Goal: Task Accomplishment & Management: Manage account settings

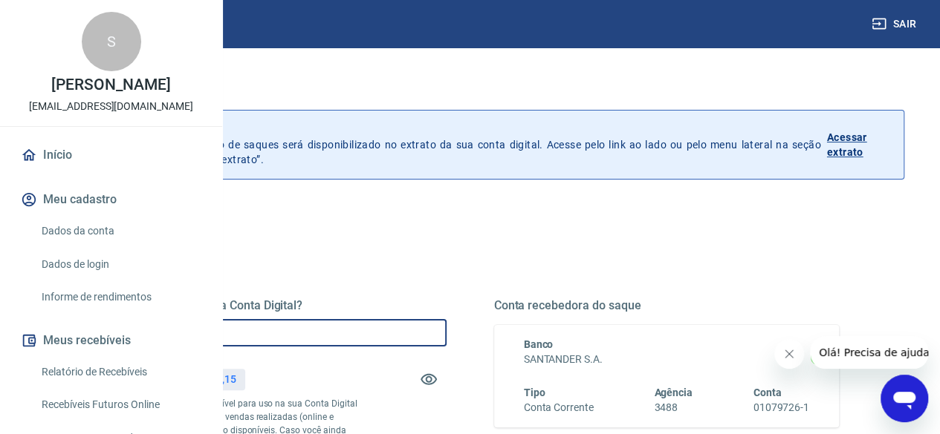
click at [378, 342] on input "R$ 0,00" at bounding box center [273, 332] width 345 height 27
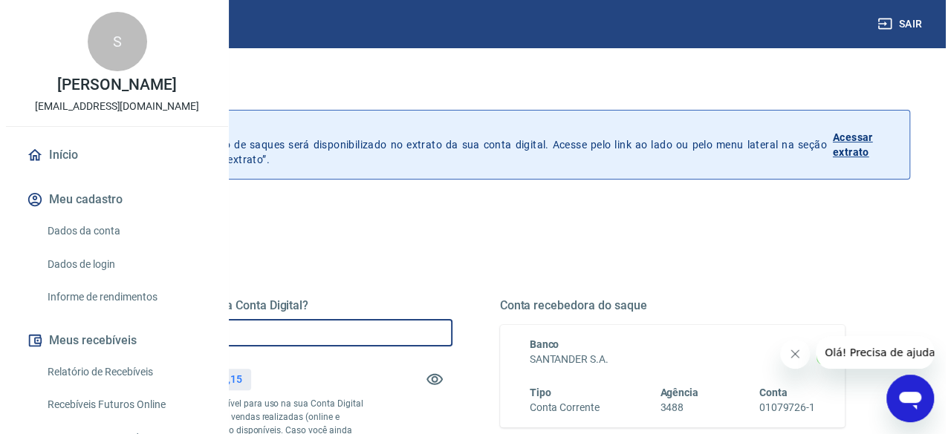
scroll to position [380, 0]
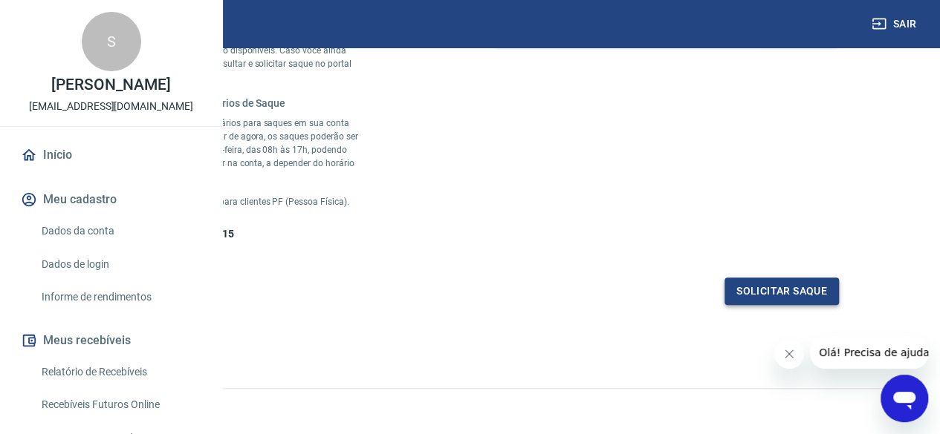
type input "R$ 8.000,00"
click at [751, 305] on button "Solicitar saque" at bounding box center [781, 291] width 114 height 27
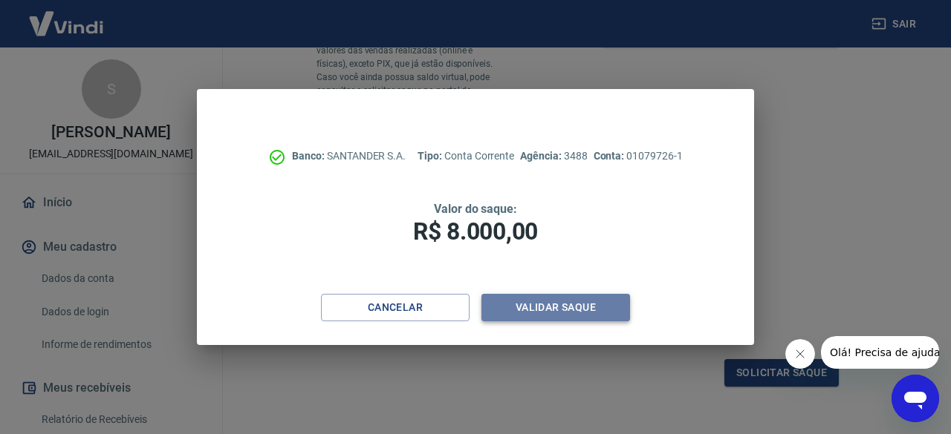
click at [545, 311] on button "Validar saque" at bounding box center [555, 307] width 149 height 27
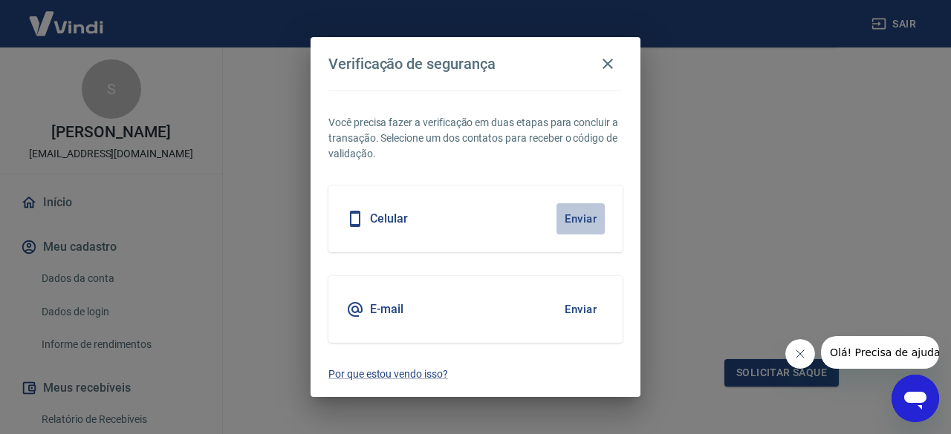
click at [582, 219] on button "Enviar" at bounding box center [580, 219] width 48 height 31
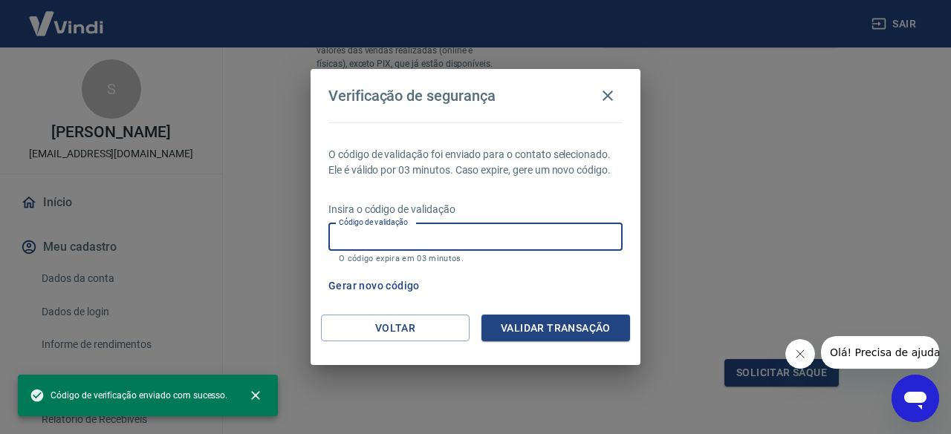
click at [486, 238] on input "Código de validação" at bounding box center [475, 237] width 294 height 27
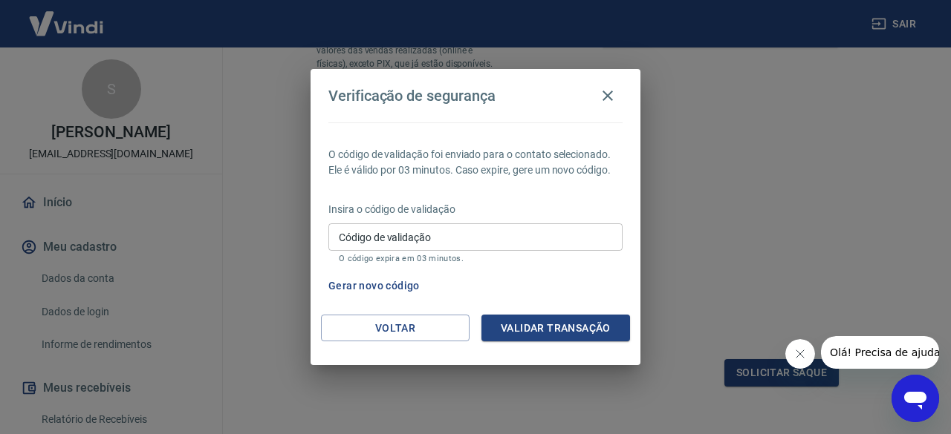
click at [729, 172] on div "Verificação de segurança O código de validação foi enviado para o contato selec…" at bounding box center [475, 217] width 951 height 434
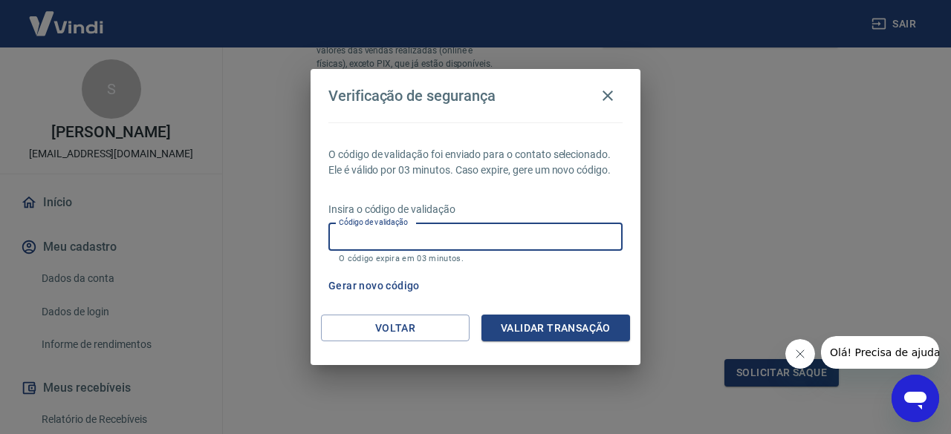
click at [492, 245] on input "Código de validação" at bounding box center [475, 237] width 294 height 27
type input "857075"
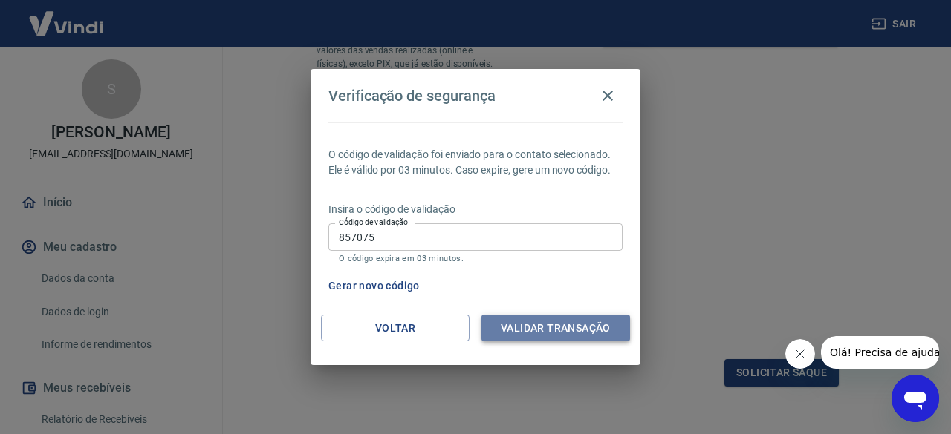
click at [526, 322] on button "Validar transação" at bounding box center [555, 328] width 149 height 27
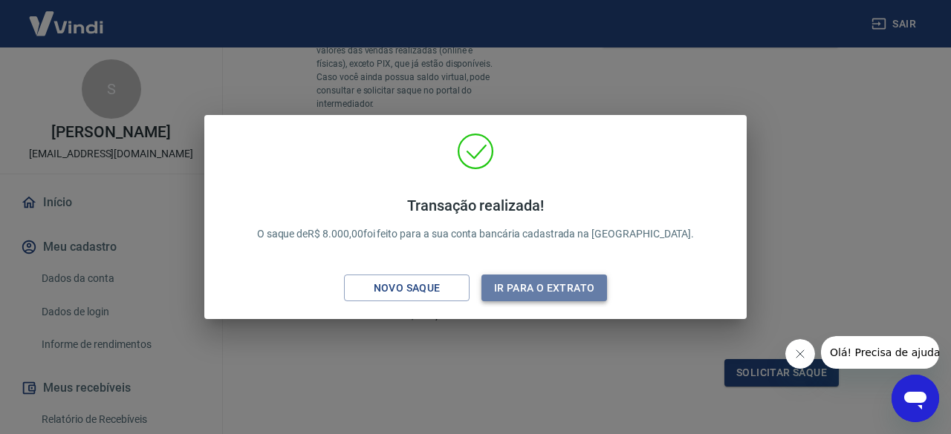
click at [515, 276] on button "Ir para o extrato" at bounding box center [544, 288] width 126 height 27
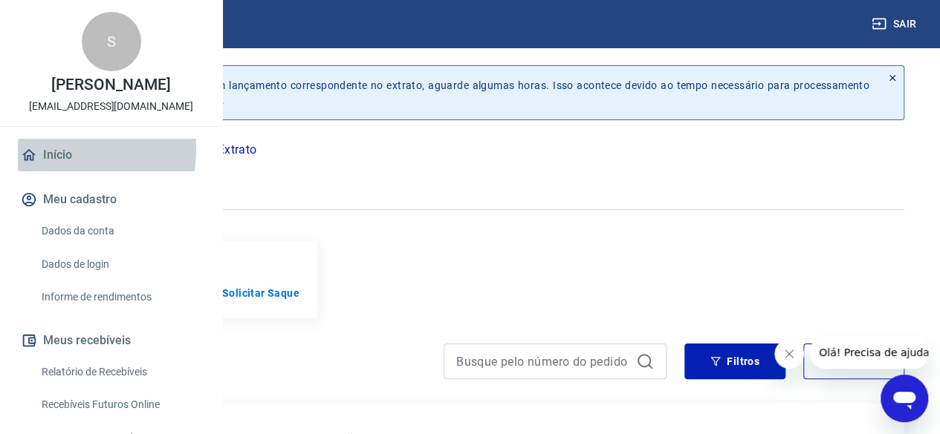
click at [57, 172] on link "Início" at bounding box center [111, 155] width 186 height 33
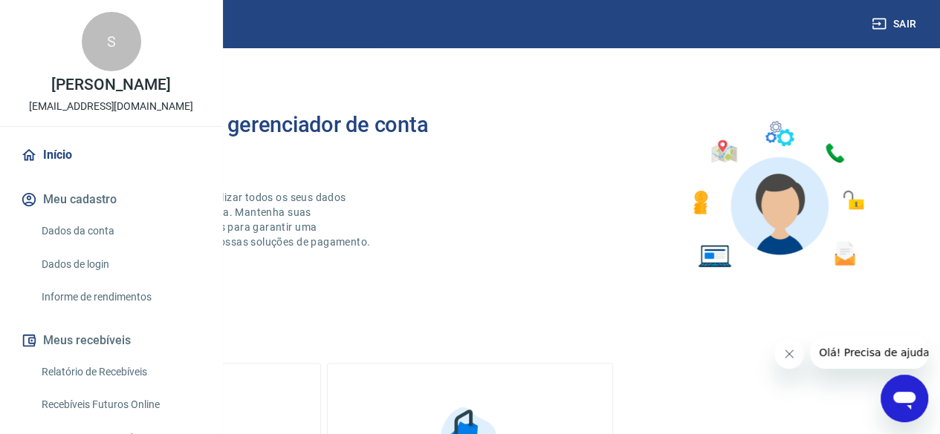
scroll to position [296, 0]
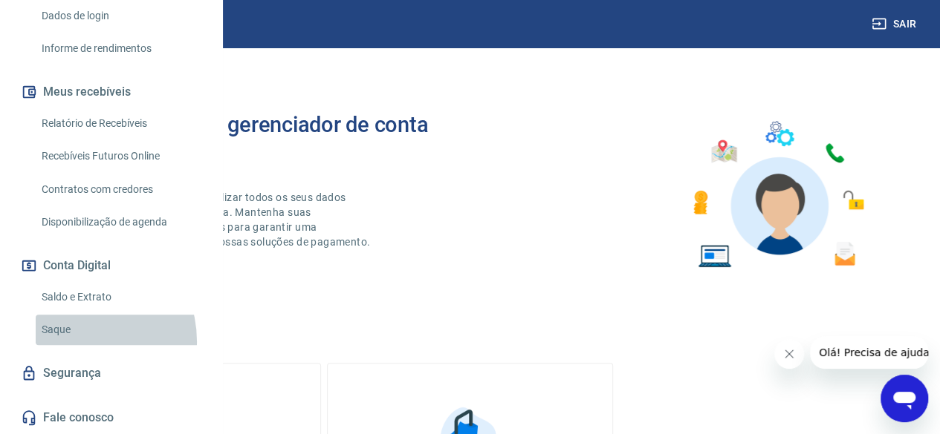
click at [75, 342] on link "Saque" at bounding box center [120, 330] width 169 height 30
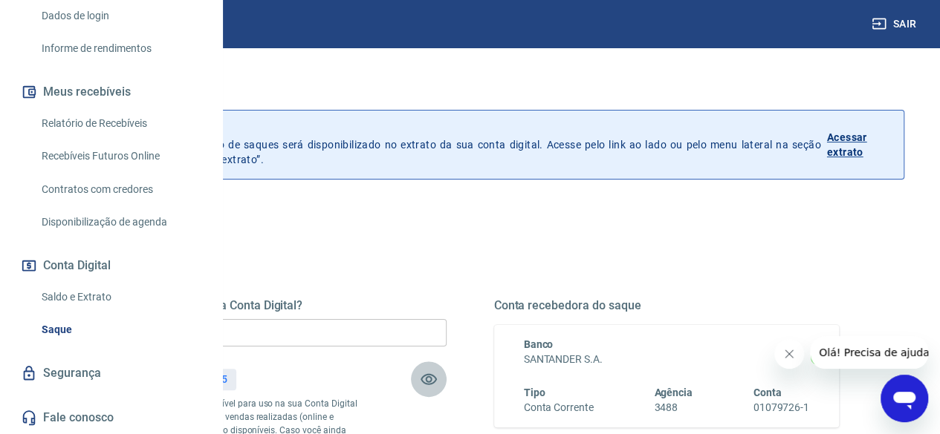
click at [437, 378] on icon "button" at bounding box center [428, 379] width 16 height 11
click at [437, 378] on icon "button" at bounding box center [428, 380] width 16 height 14
